Goal: Transaction & Acquisition: Purchase product/service

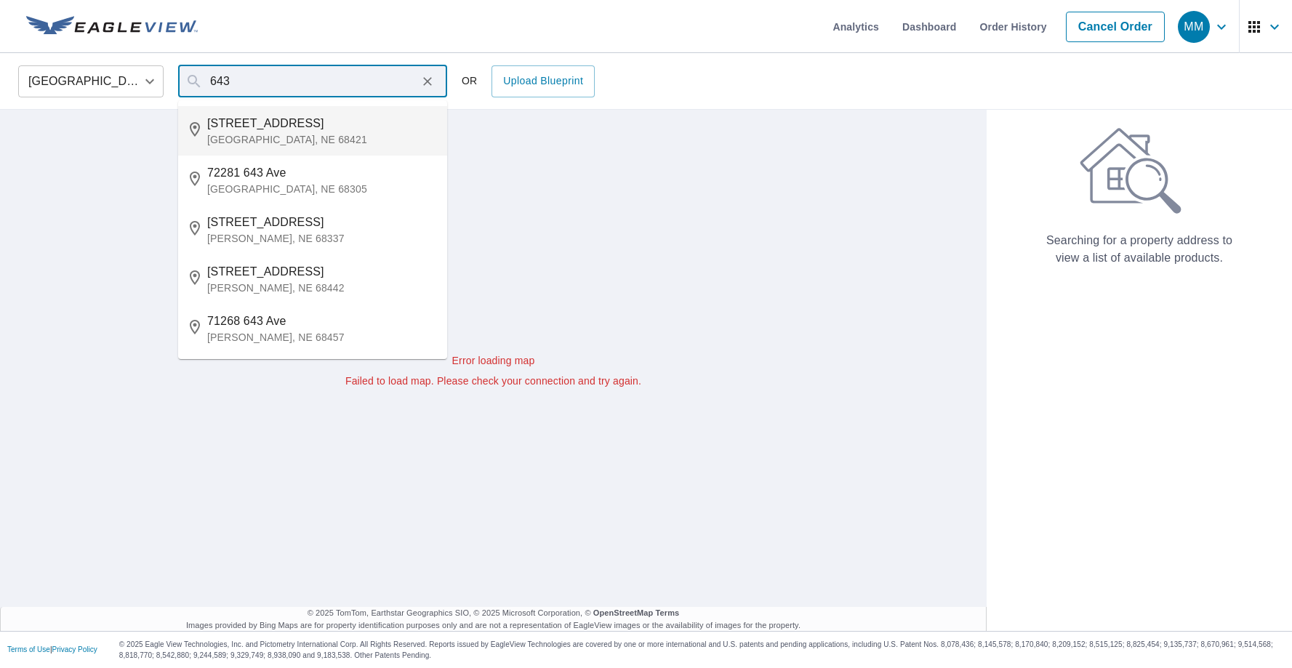
click at [287, 147] on li "[GEOGRAPHIC_DATA][STREET_ADDRESS]" at bounding box center [312, 130] width 269 height 49
type input "[GEOGRAPHIC_DATA][STREET_ADDRESS]"
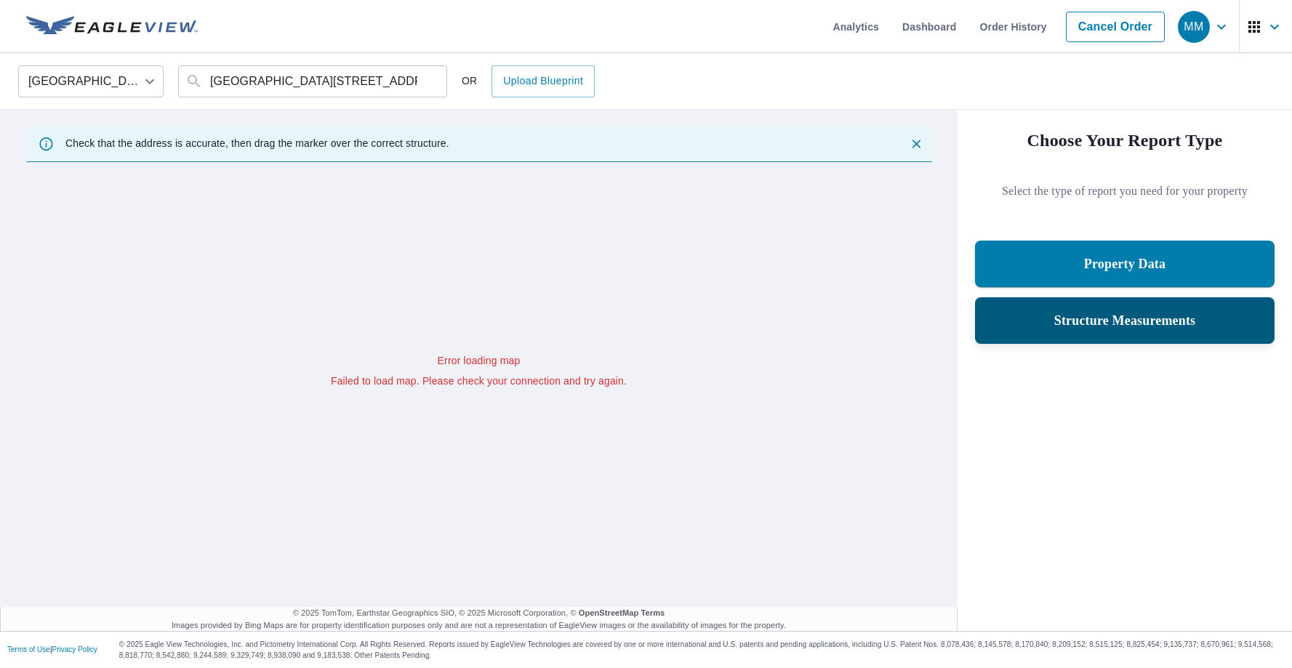
click at [1120, 329] on p "Structure Measurements" at bounding box center [1125, 320] width 142 height 17
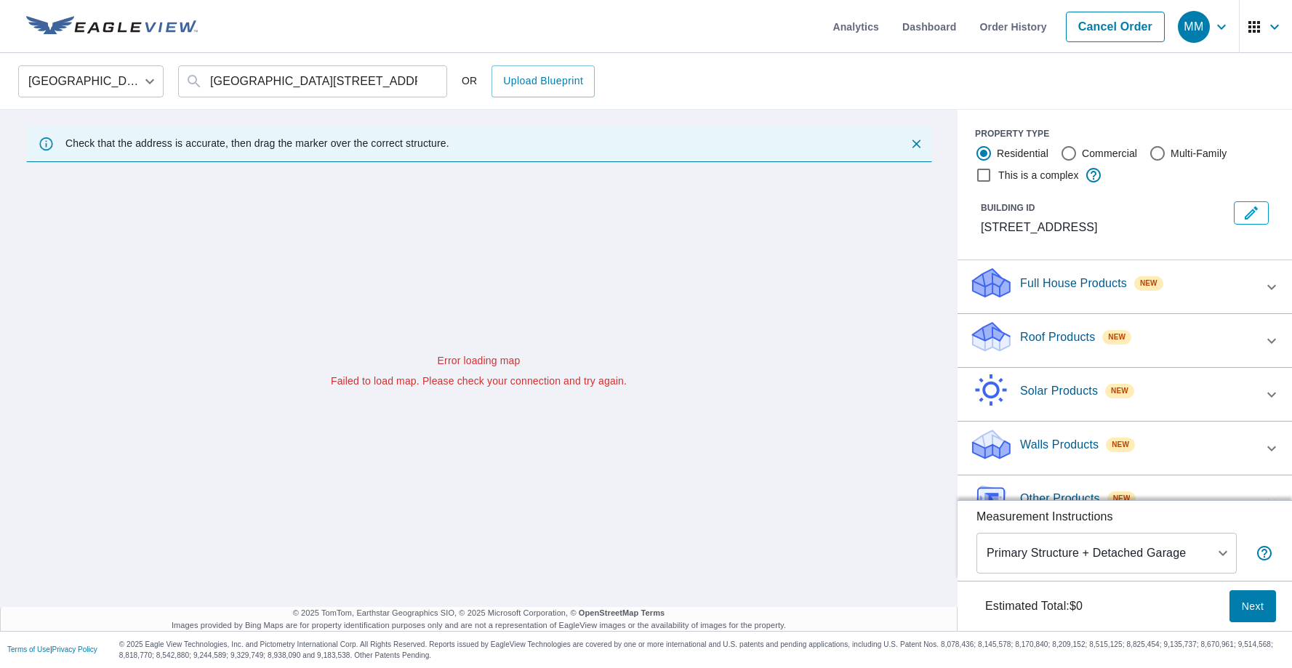
click at [1019, 338] on div "Roof Products New" at bounding box center [1111, 340] width 285 height 41
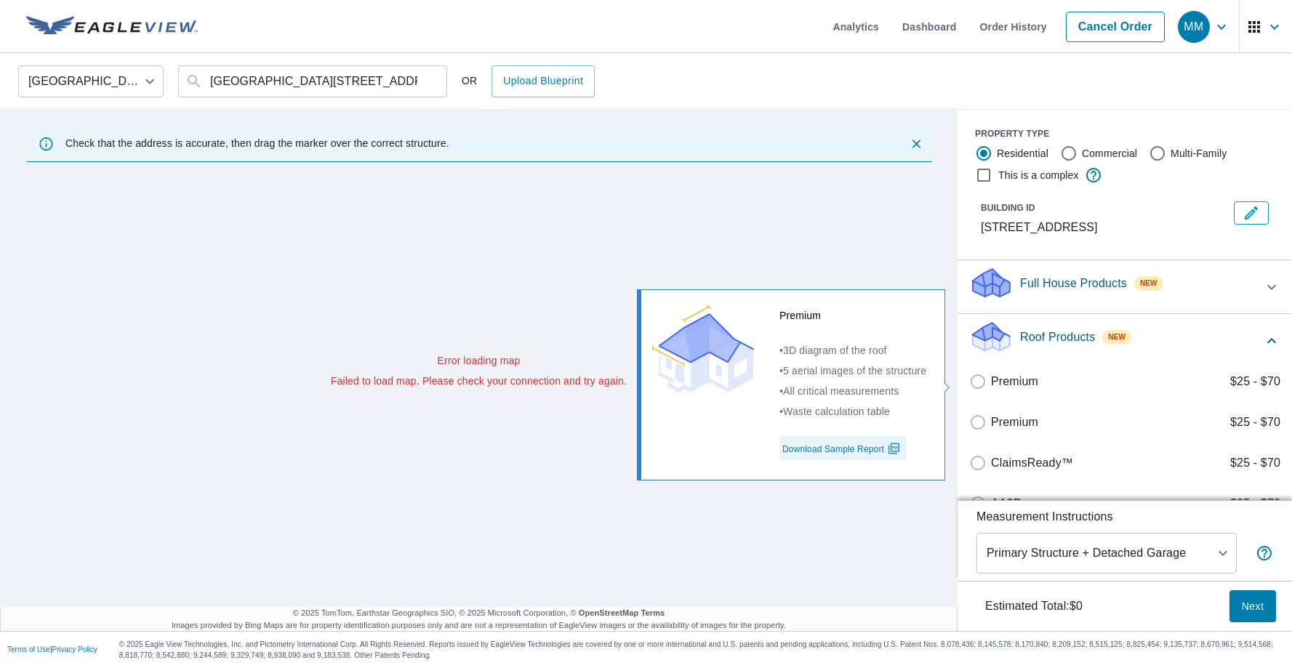
click at [1000, 379] on p "Premium" at bounding box center [1014, 381] width 47 height 17
click at [991, 379] on input "Premium $25 - $70" at bounding box center [980, 381] width 22 height 17
checkbox input "true"
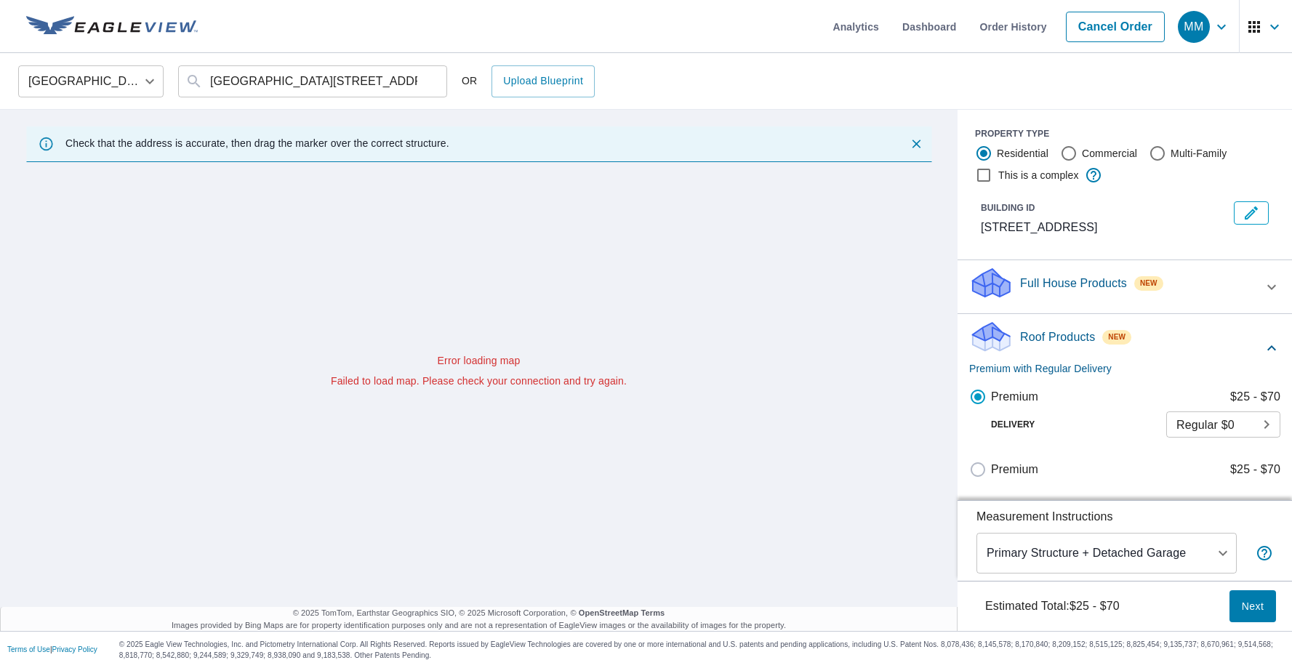
click at [1258, 611] on span "Next" at bounding box center [1252, 607] width 23 height 18
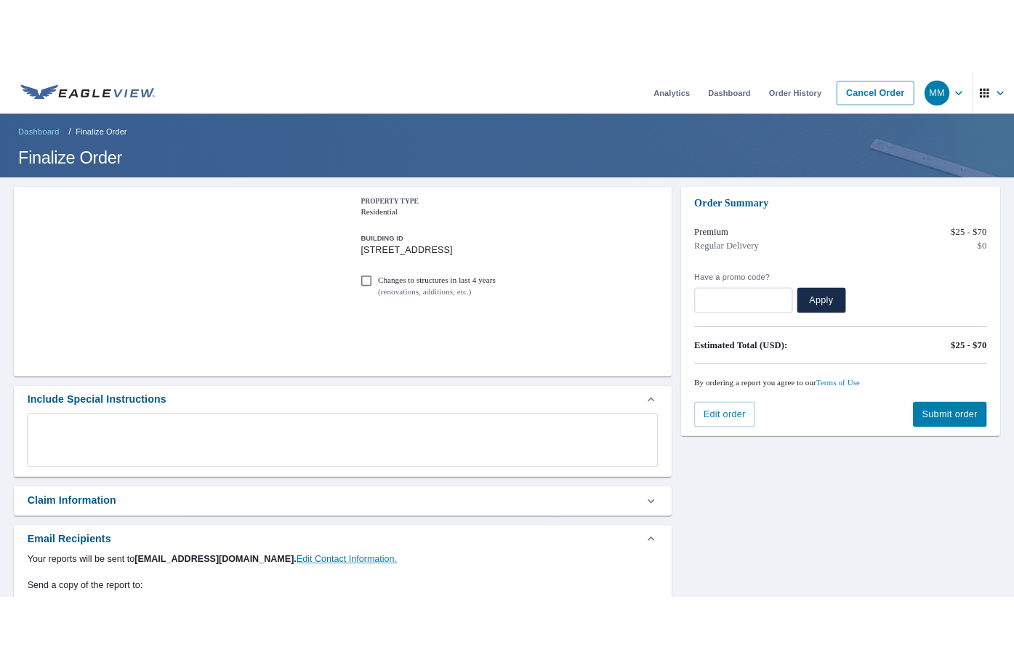
scroll to position [247, 0]
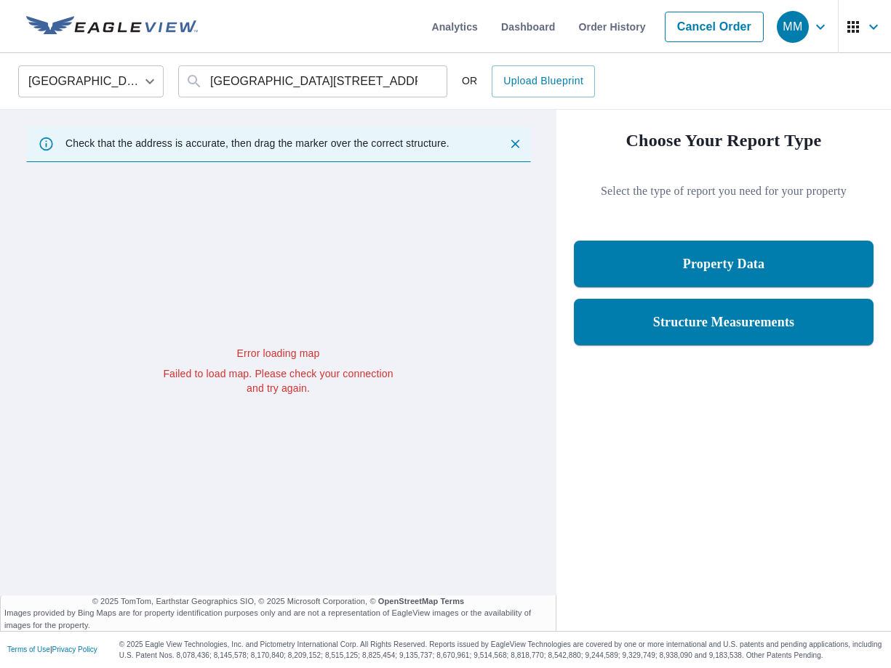
click at [580, 590] on div "Choose Your Report Type Select the type of report you need for your property Pr…" at bounding box center [723, 370] width 335 height 521
click at [839, 83] on div "United States US ​ 73246 643a Ave Peru, NE 68421 ​ OR Upload Blueprint" at bounding box center [440, 81] width 866 height 34
